Goal: Task Accomplishment & Management: Complete application form

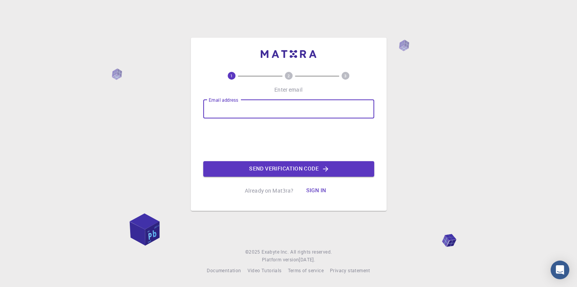
click at [250, 113] on input "Email address" at bounding box center [288, 109] width 171 height 19
click at [259, 109] on input "[EMAIL_ADDRESS][DOMAIN_NAME]" at bounding box center [288, 109] width 171 height 19
type input "[EMAIL_ADDRESS][DOMAIN_NAME]"
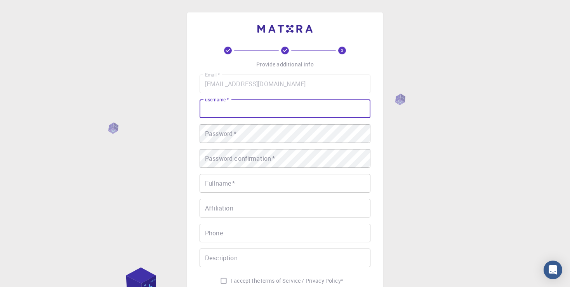
click at [245, 111] on input "username   *" at bounding box center [285, 108] width 171 height 19
type input "NANA"
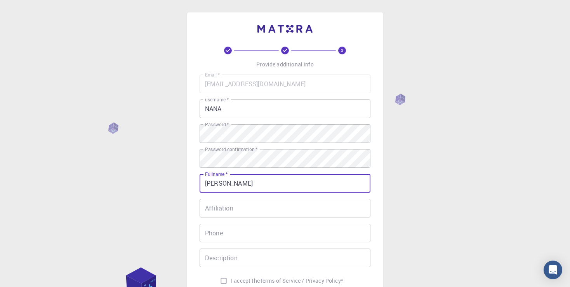
type input "[PERSON_NAME]"
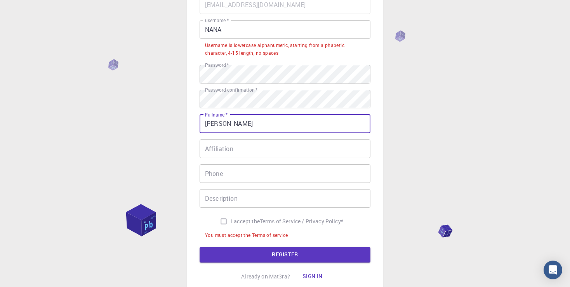
scroll to position [82, 0]
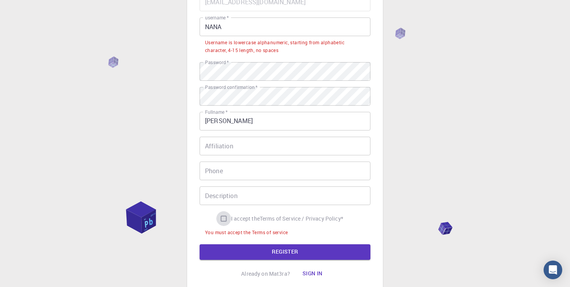
click at [223, 220] on input "I accept the Terms of Service / Privacy Policy *" at bounding box center [223, 218] width 15 height 15
checkbox input "true"
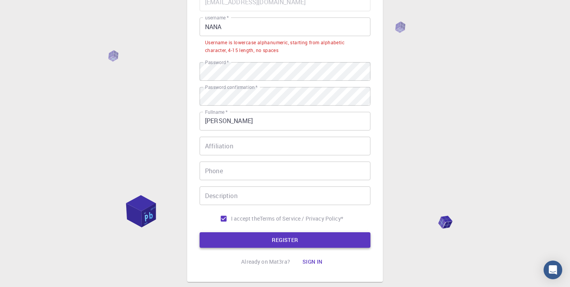
click at [282, 242] on button "REGISTER" at bounding box center [285, 240] width 171 height 16
click at [231, 29] on input "NANA" at bounding box center [285, 26] width 171 height 19
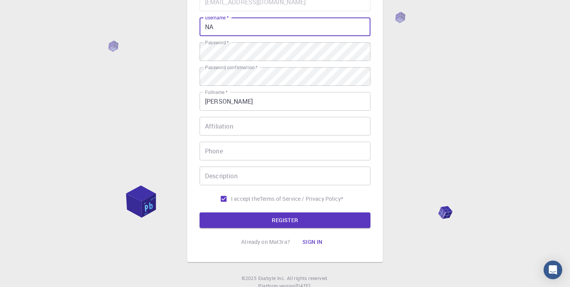
type input "N"
type input "naserb"
click at [200, 212] on button "REGISTER" at bounding box center [285, 220] width 171 height 16
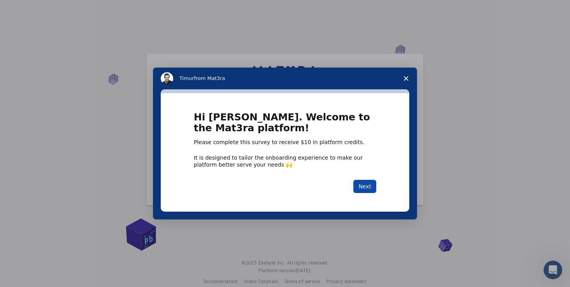
click at [366, 188] on button "Next" at bounding box center [364, 186] width 23 height 13
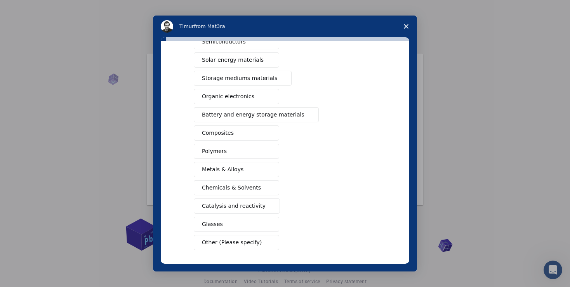
scroll to position [64, 0]
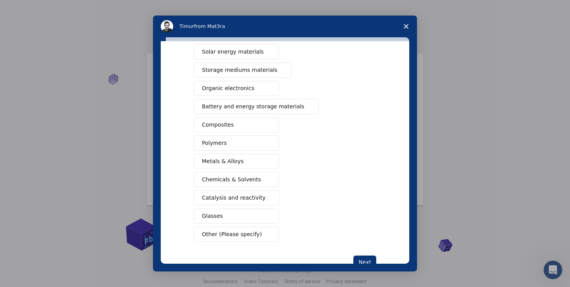
click at [233, 87] on span "Organic electronics" at bounding box center [228, 88] width 52 height 8
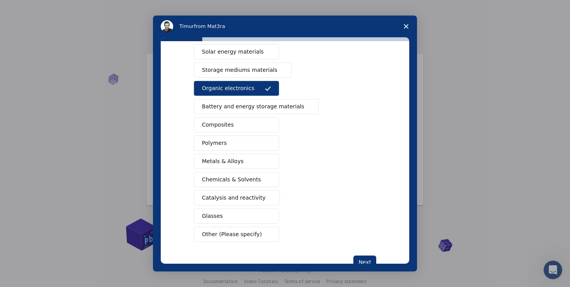
click at [236, 108] on span "Battery and energy storage materials" at bounding box center [253, 107] width 103 height 8
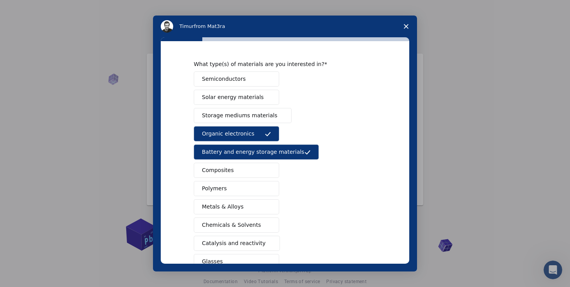
scroll to position [0, 0]
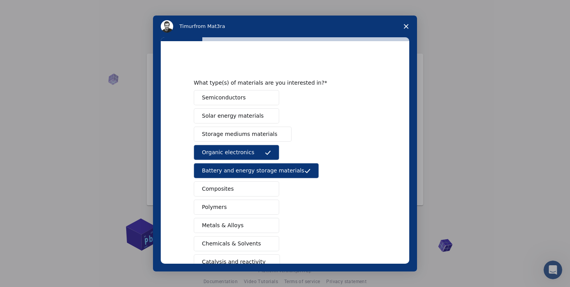
click at [242, 97] on button "Semiconductors" at bounding box center [236, 97] width 85 height 15
click at [240, 225] on button "Metals & Alloys" at bounding box center [236, 225] width 85 height 15
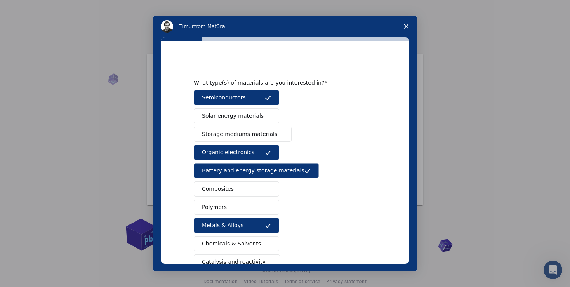
click at [233, 207] on button "Polymers" at bounding box center [236, 207] width 85 height 15
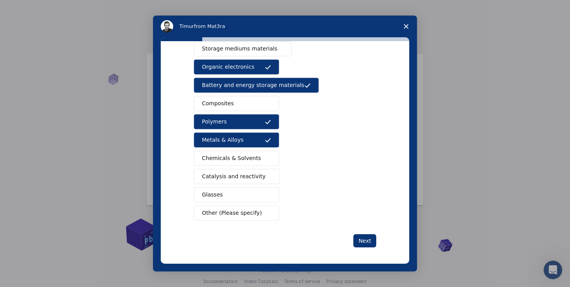
scroll to position [86, 0]
click at [240, 155] on span "Chemicals & Solvents" at bounding box center [231, 158] width 59 height 8
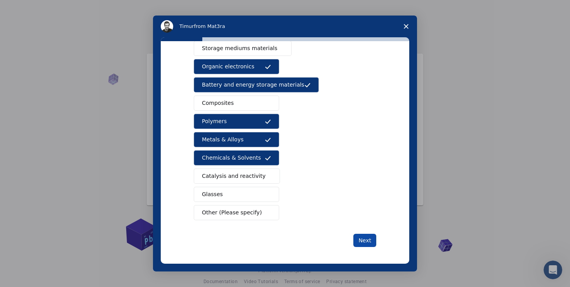
click at [360, 240] on button "Next" at bounding box center [364, 240] width 23 height 13
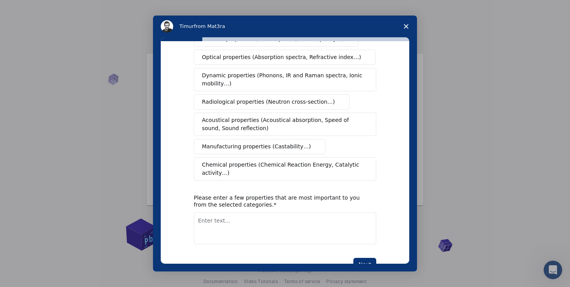
scroll to position [126, 0]
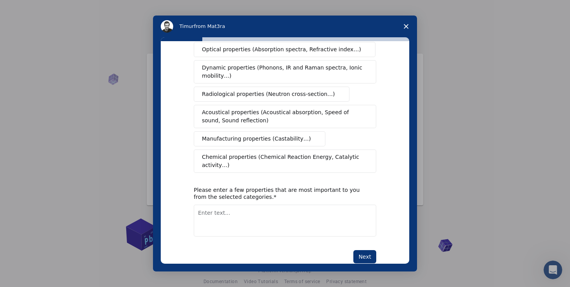
click at [268, 135] on span "Manufacturing properties (Castability…)" at bounding box center [256, 139] width 109 height 8
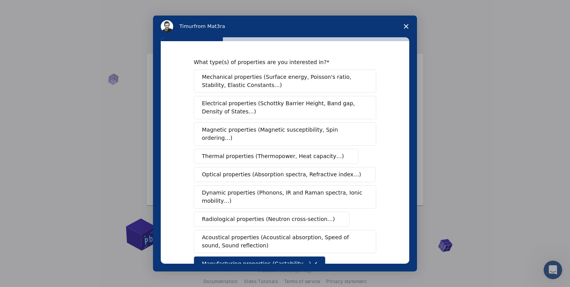
scroll to position [0, 0]
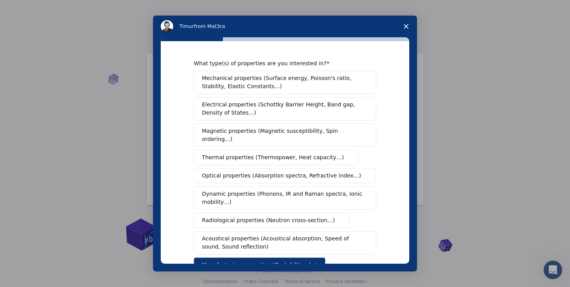
click at [329, 107] on span "Electrical properties (Schottky Barrier Height, Band gap, Density of States…)" at bounding box center [283, 109] width 162 height 16
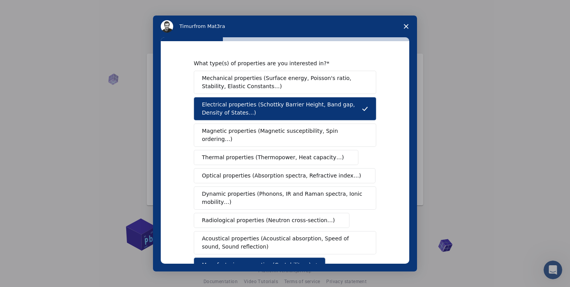
click at [302, 172] on span "Optical properties (Absorption spectra, Refractive index…)" at bounding box center [281, 176] width 159 height 8
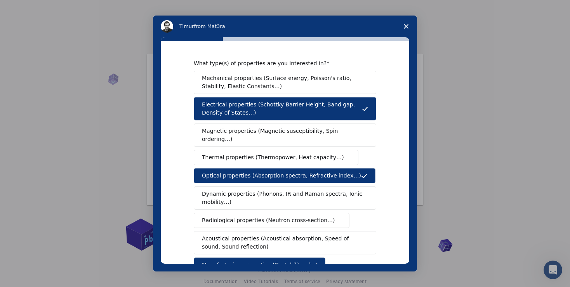
click at [293, 216] on span "Radiological properties (Neutron cross-section…)" at bounding box center [268, 220] width 133 height 8
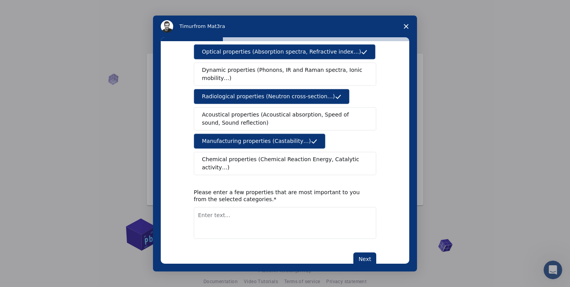
scroll to position [126, 0]
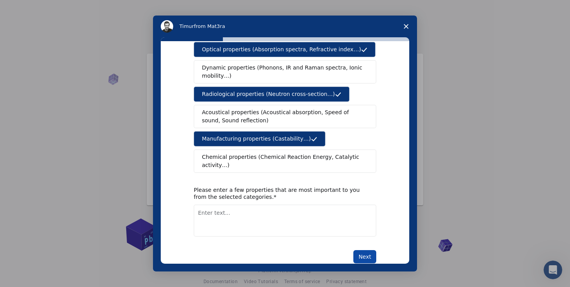
click at [360, 250] on button "Next" at bounding box center [364, 256] width 23 height 13
click at [237, 207] on textarea "Enter text..." at bounding box center [285, 221] width 183 height 32
click at [239, 205] on textarea "Enter text..." at bounding box center [285, 221] width 183 height 32
click at [209, 205] on textarea "electrcal properties" at bounding box center [285, 221] width 183 height 32
type textarea "electrical properties"
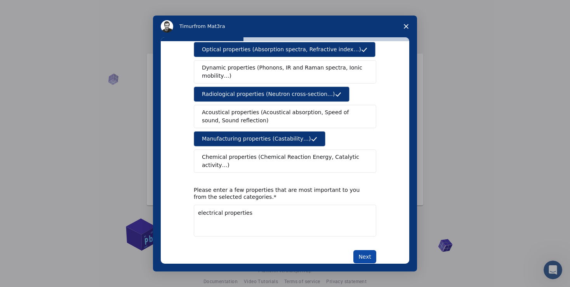
click at [364, 250] on button "Next" at bounding box center [364, 256] width 23 height 13
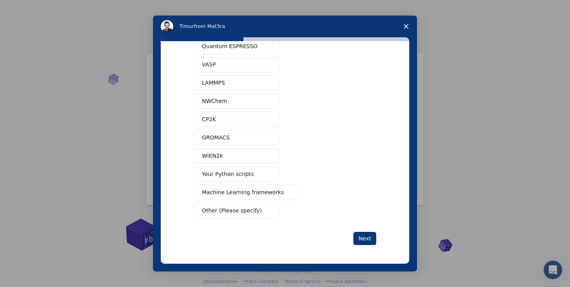
scroll to position [0, 0]
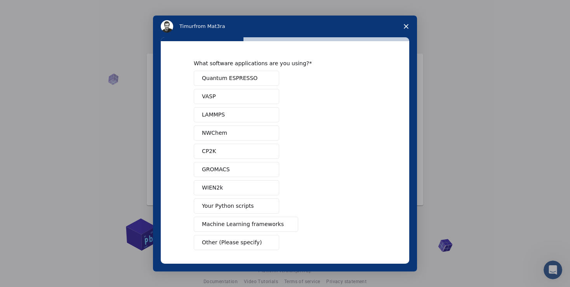
click at [407, 25] on icon "Close survey" at bounding box center [406, 26] width 5 height 5
